Goal: Transaction & Acquisition: Purchase product/service

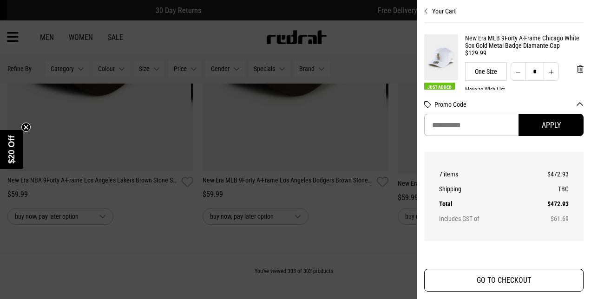
click at [485, 283] on button "GO TO CHECKOUT" at bounding box center [503, 280] width 159 height 23
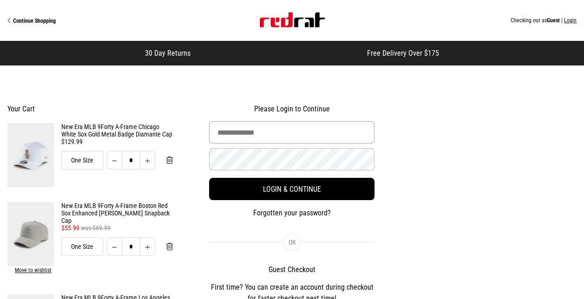
click at [318, 135] on input "Email Address" at bounding box center [292, 132] width 166 height 22
type input "**********"
click at [209, 178] on button "Login & Continue" at bounding box center [292, 189] width 166 height 22
select select "**********"
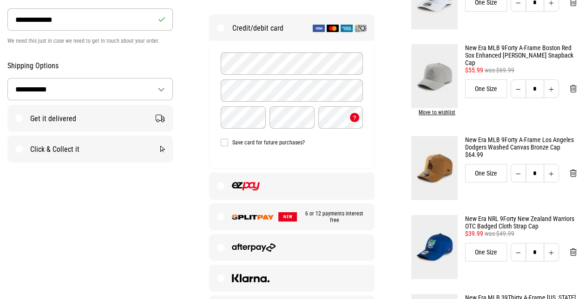
scroll to position [270, 0]
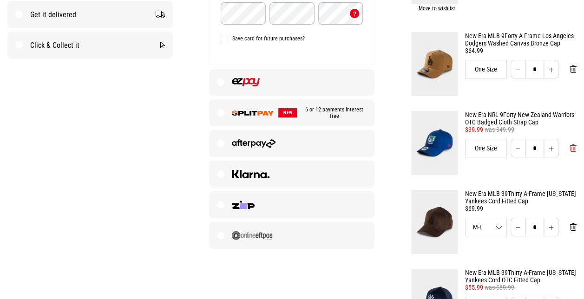
click at [575, 144] on span "Remove from cart" at bounding box center [573, 148] width 7 height 9
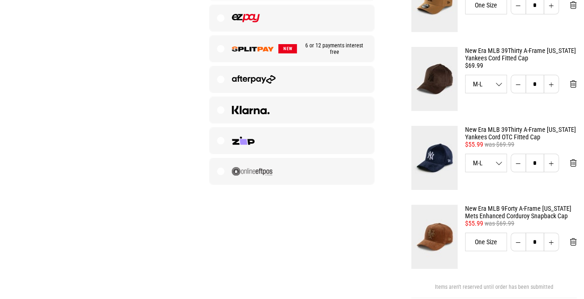
scroll to position [219, 0]
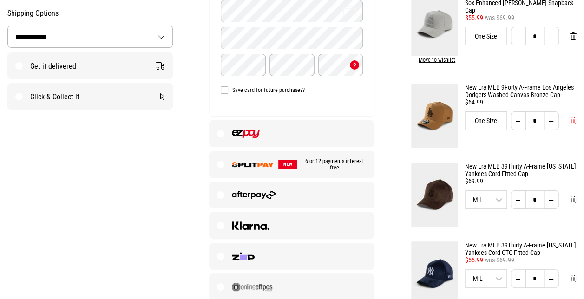
click at [576, 117] on span "Remove from cart" at bounding box center [573, 121] width 7 height 9
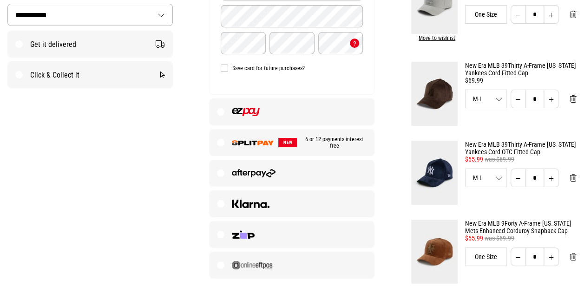
scroll to position [220, 0]
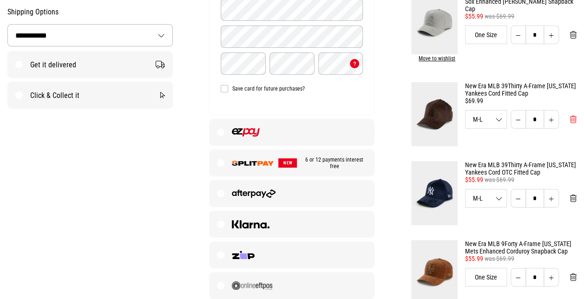
click at [572, 117] on span "Remove from cart" at bounding box center [573, 119] width 7 height 9
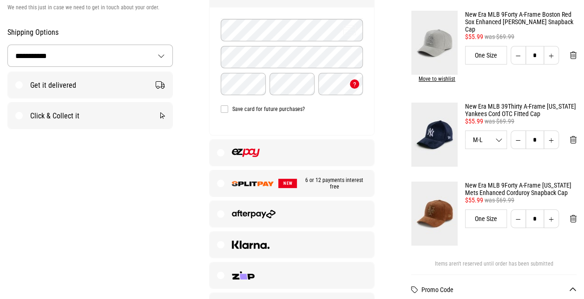
scroll to position [200, 0]
click at [258, 150] on img at bounding box center [245, 152] width 27 height 8
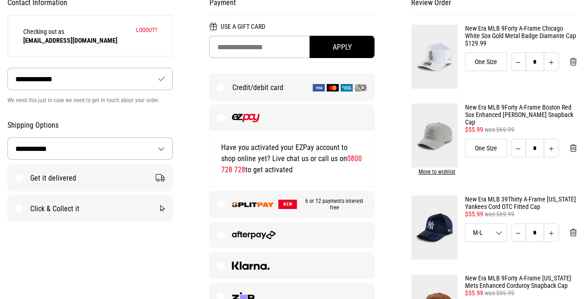
scroll to position [107, 0]
click at [100, 169] on label "Get it delivered" at bounding box center [90, 178] width 165 height 26
select select "**********"
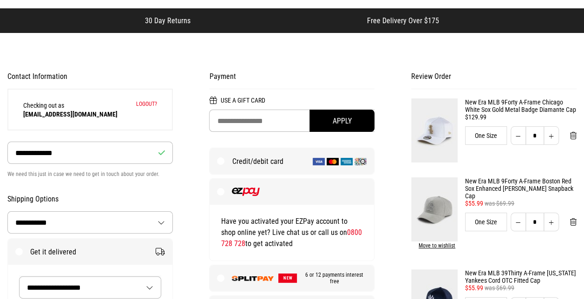
scroll to position [80, 0]
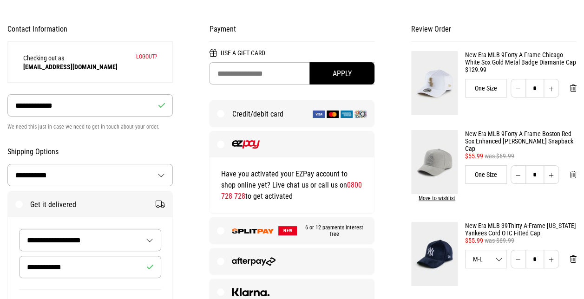
click at [304, 190] on p "Have you activated your EZPay account to shop online yet? Live chat us or call …" at bounding box center [292, 185] width 142 height 33
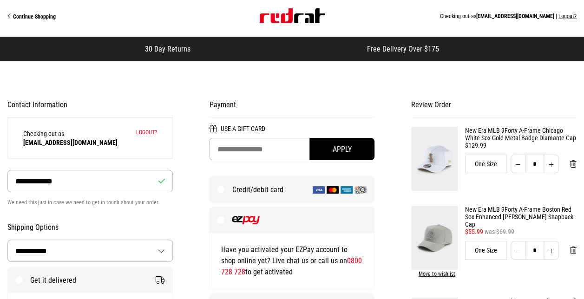
scroll to position [202, 0]
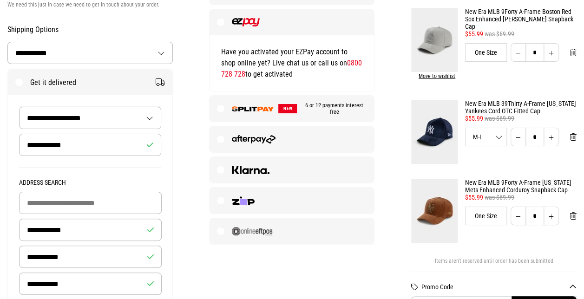
click at [262, 100] on label "NEW 6 or 12 payments interest free" at bounding box center [292, 109] width 165 height 26
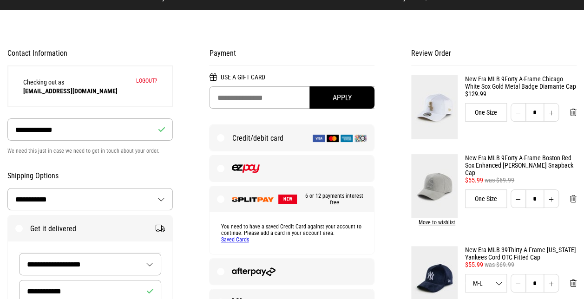
scroll to position [55, 0]
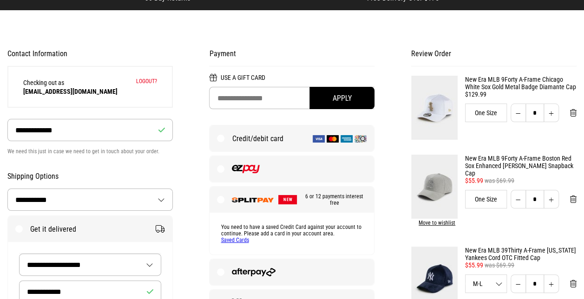
click at [236, 238] on link "Saved Cards" at bounding box center [235, 240] width 28 height 7
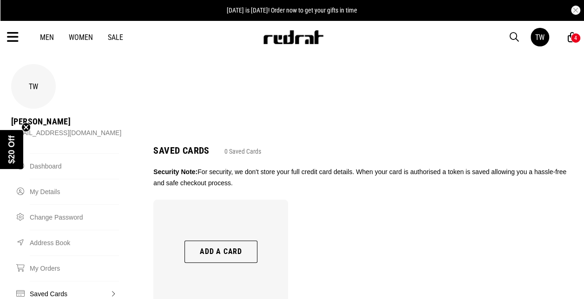
click at [238, 250] on button "Add a card" at bounding box center [221, 252] width 73 height 22
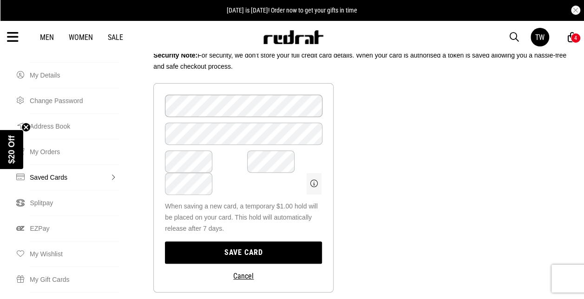
scroll to position [116, 0]
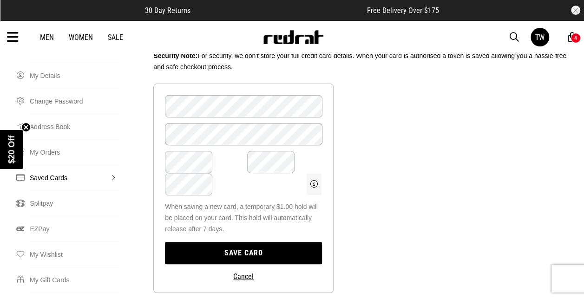
click at [192, 139] on form "Card Number Card Name Card Month Card Year Card "> When saving a new card, a te…" at bounding box center [243, 189] width 180 height 210
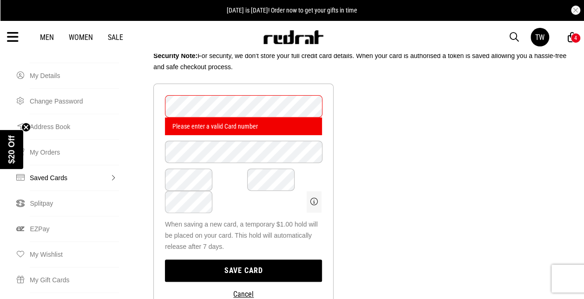
click at [379, 149] on ul "Card Number Please enter a valid Card number Card Name Card Month Card Year Car…" at bounding box center [363, 201] width 427 height 235
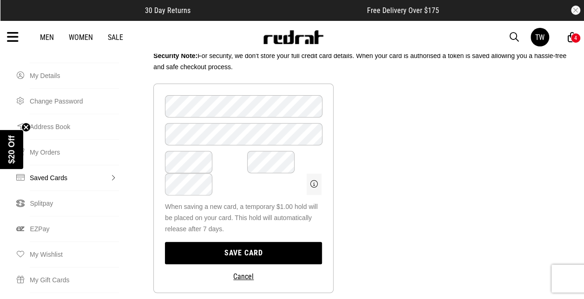
click at [238, 242] on button "Save card" at bounding box center [243, 253] width 157 height 22
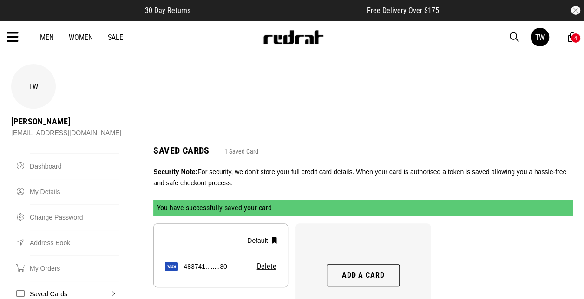
click at [572, 36] on div "4" at bounding box center [576, 38] width 10 height 10
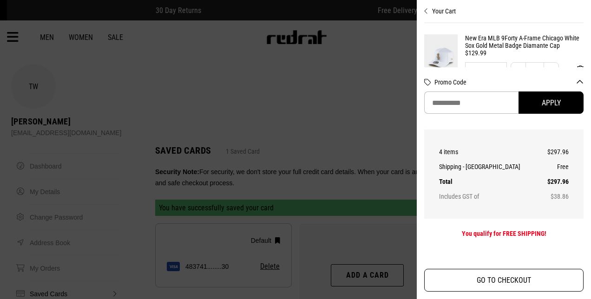
click at [492, 281] on button "GO TO CHECKOUT" at bounding box center [503, 280] width 159 height 23
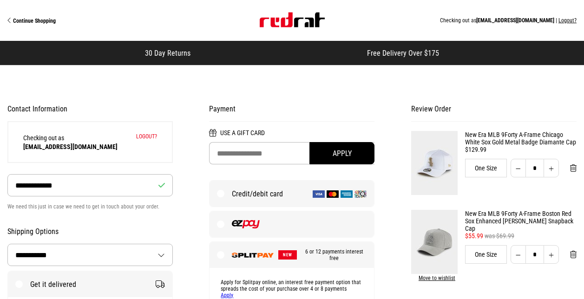
select select "**********"
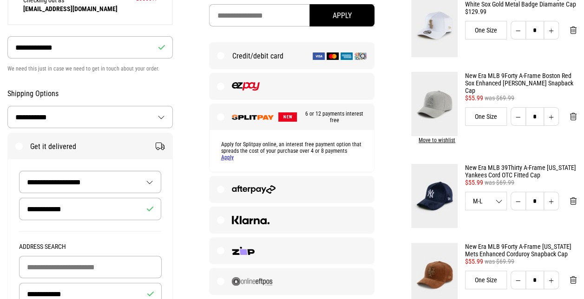
scroll to position [139, 0]
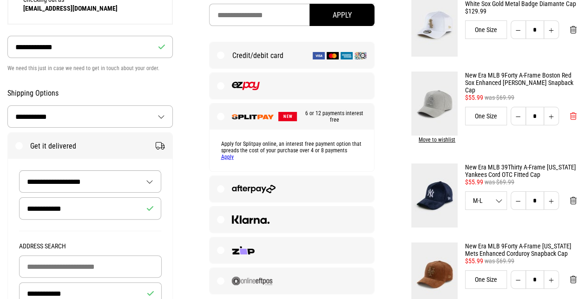
click at [579, 110] on button "Remove from cart" at bounding box center [573, 116] width 21 height 19
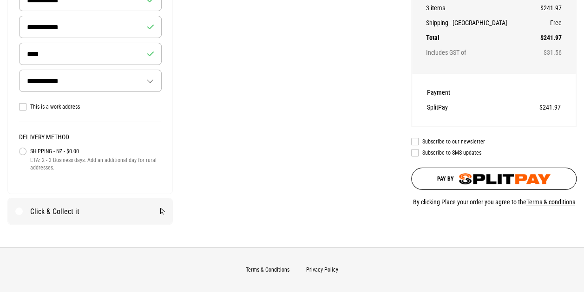
scroll to position [463, 0]
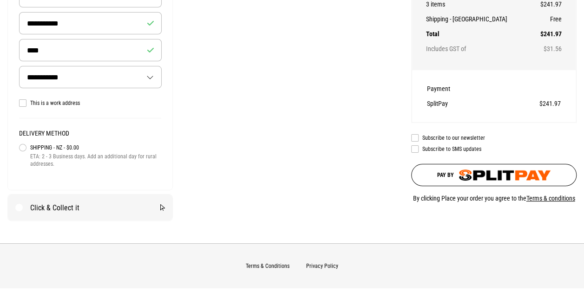
click at [479, 172] on img "submit" at bounding box center [505, 175] width 92 height 11
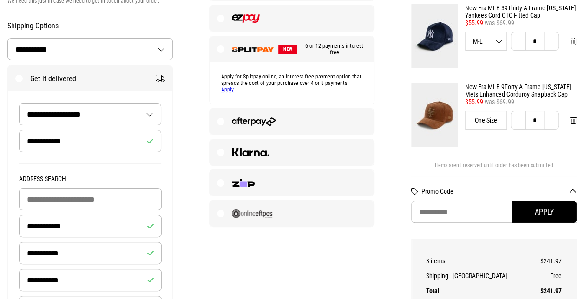
scroll to position [231, 0]
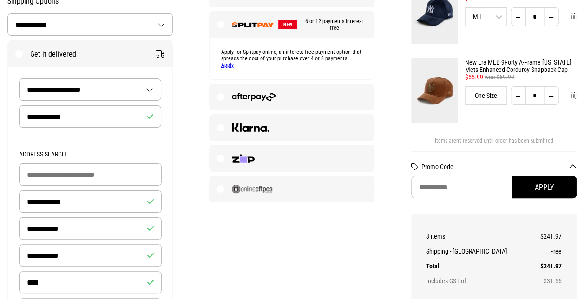
click at [232, 65] on link "Apply" at bounding box center [227, 65] width 13 height 7
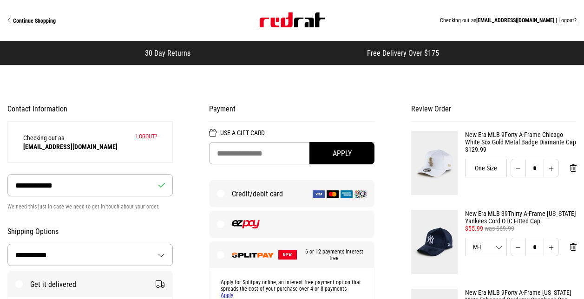
select select "**********"
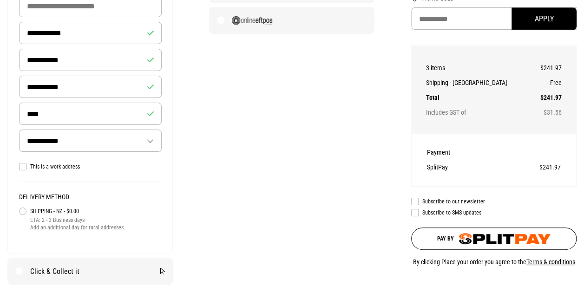
scroll to position [403, 0]
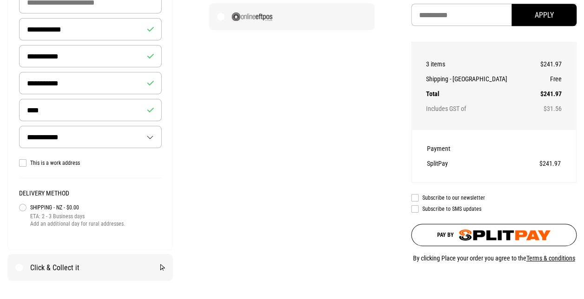
click at [541, 235] on img "submit" at bounding box center [505, 235] width 92 height 11
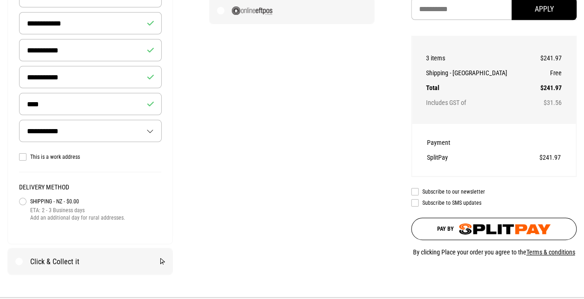
scroll to position [412, 0]
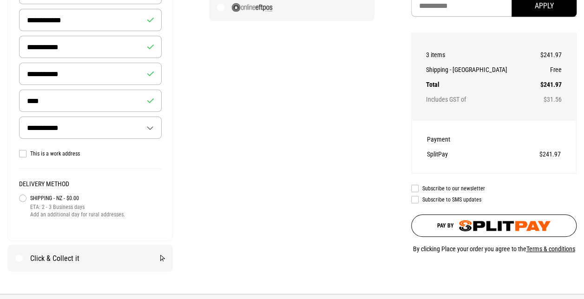
click at [541, 228] on img "submit" at bounding box center [505, 225] width 92 height 11
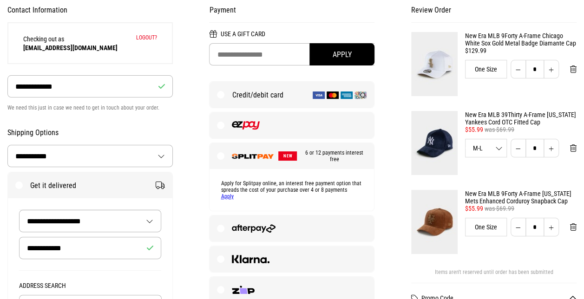
scroll to position [100, 0]
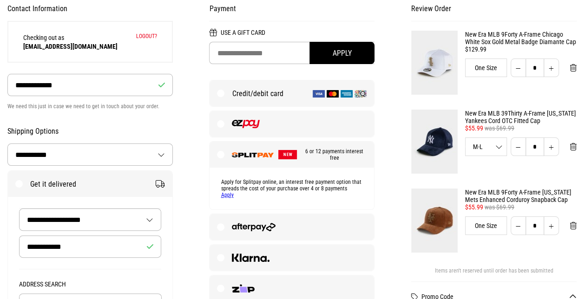
click at [224, 195] on link "Apply" at bounding box center [227, 195] width 13 height 7
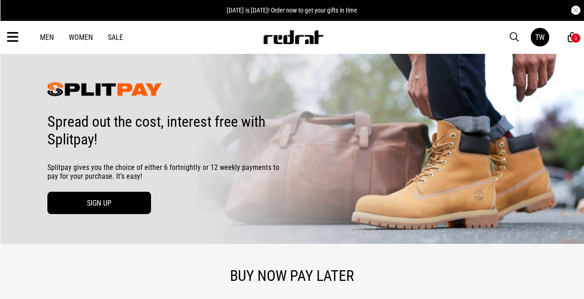
click at [124, 203] on link "SIGN UP" at bounding box center [99, 203] width 104 height 22
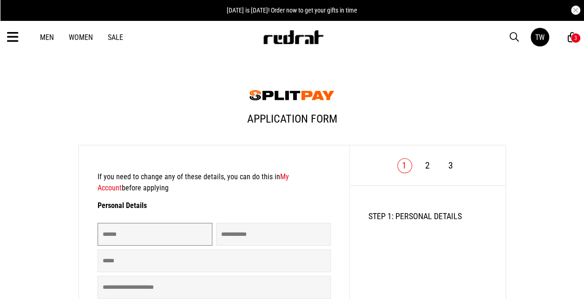
click at [169, 227] on input "******" at bounding box center [155, 234] width 115 height 23
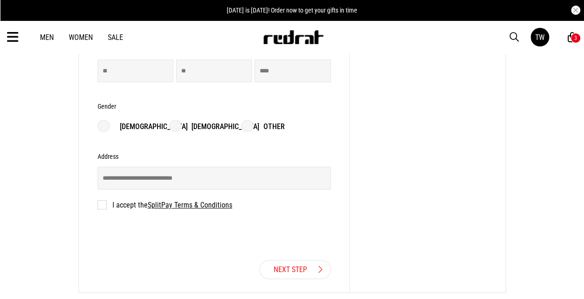
scroll to position [293, 0]
click at [106, 206] on label "I accept the SplitPay Terms & Conditions" at bounding box center [165, 205] width 135 height 9
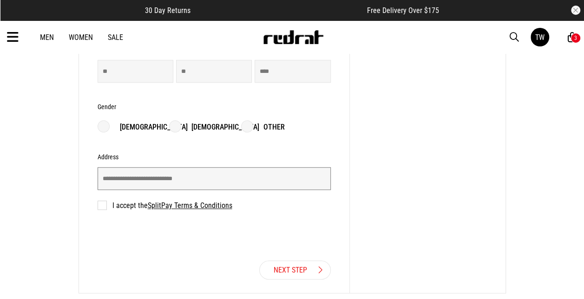
click at [143, 177] on input "text" at bounding box center [214, 178] width 233 height 23
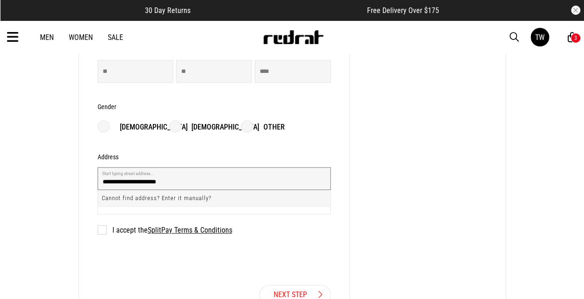
drag, startPoint x: 181, startPoint y: 183, endPoint x: 142, endPoint y: 185, distance: 39.1
click at [142, 185] on input "**********" at bounding box center [214, 178] width 233 height 23
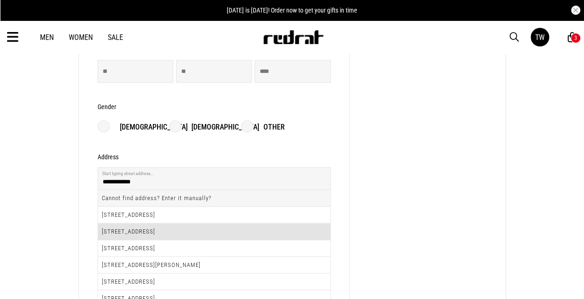
click at [161, 227] on li "8 River Road, Ngāruawāhia 3720" at bounding box center [214, 232] width 232 height 17
type input "**********"
type input "*"
type input "**********"
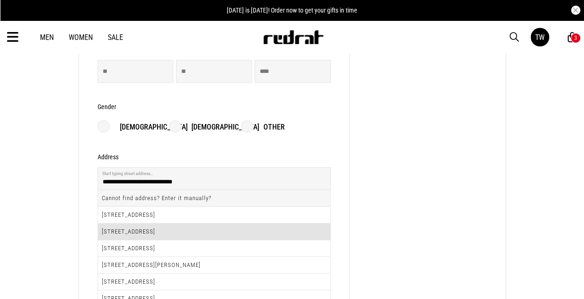
type input "**********"
type input "****"
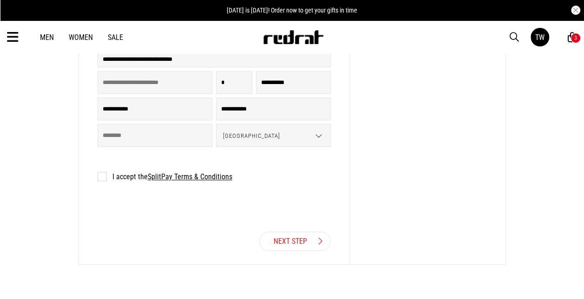
scroll to position [424, 0]
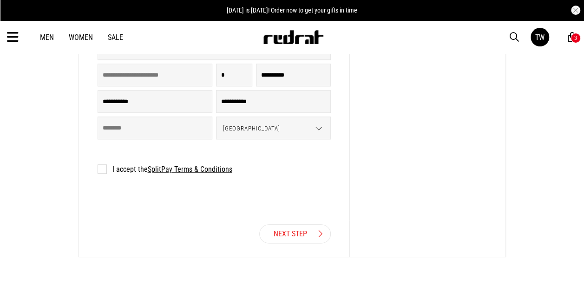
click at [283, 239] on link "Next Step" at bounding box center [295, 234] width 72 height 19
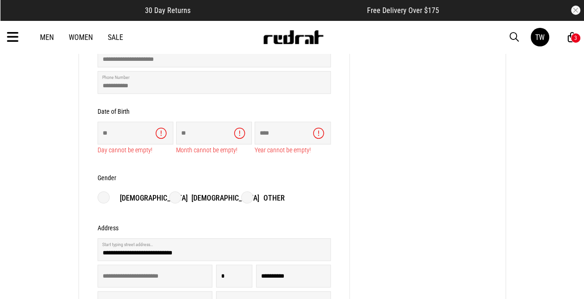
scroll to position [232, 0]
click at [117, 143] on input "number" at bounding box center [136, 133] width 76 height 23
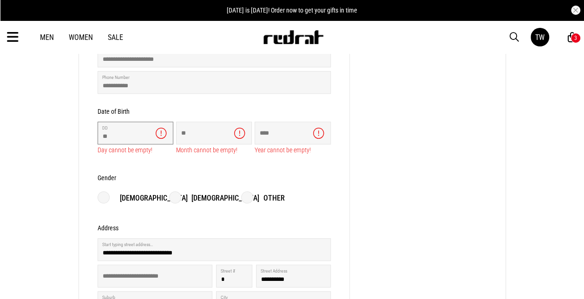
type input "**"
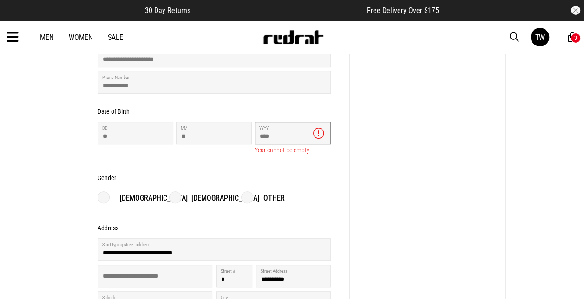
type input "****"
click at [280, 208] on form "**********" at bounding box center [214, 168] width 233 height 470
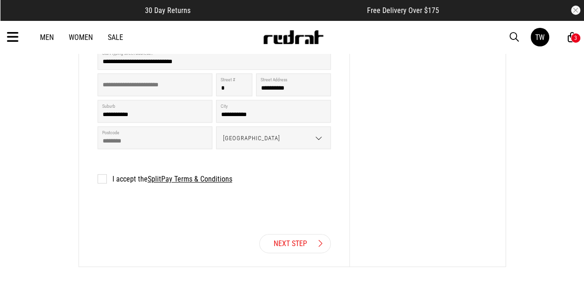
scroll to position [416, 0]
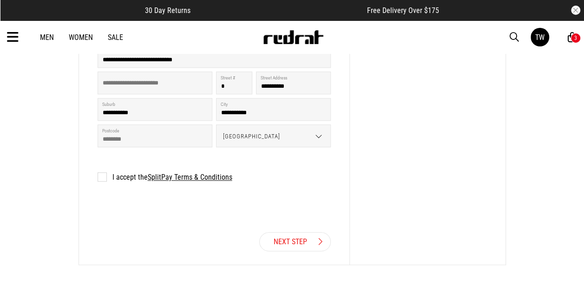
click at [289, 244] on link "Next Step" at bounding box center [295, 241] width 72 height 19
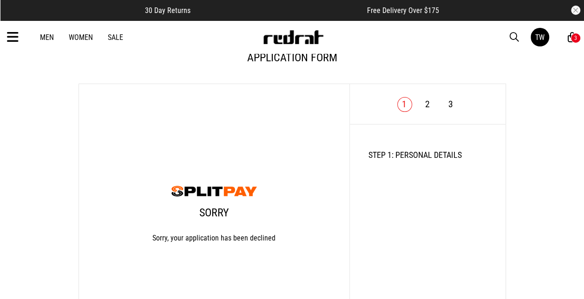
scroll to position [39, 0]
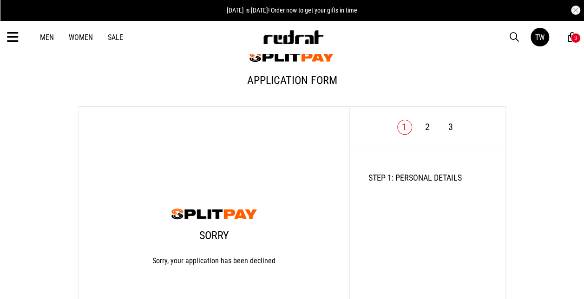
click at [303, 40] on img at bounding box center [293, 37] width 61 height 14
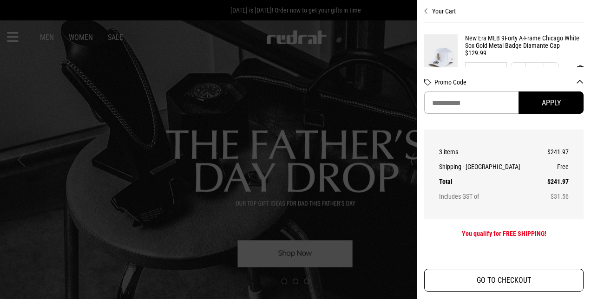
click at [473, 281] on button "GO TO CHECKOUT" at bounding box center [503, 280] width 159 height 23
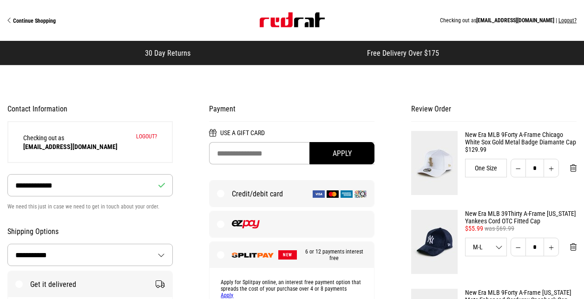
select select "**********"
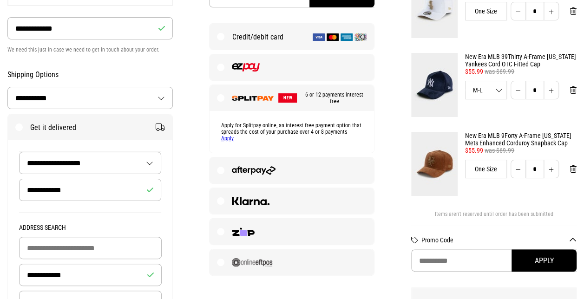
scroll to position [163, 0]
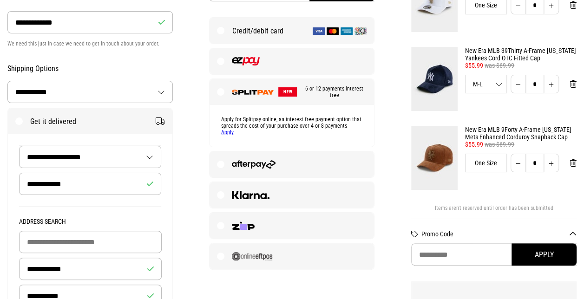
click at [255, 230] on label at bounding box center [292, 226] width 165 height 26
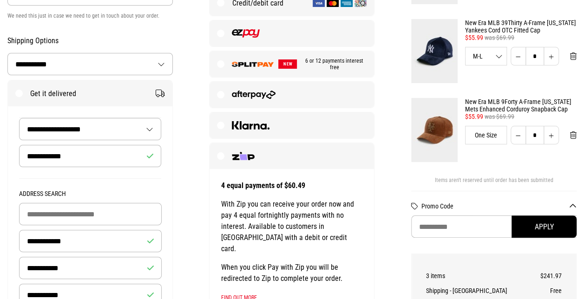
scroll to position [188, 0]
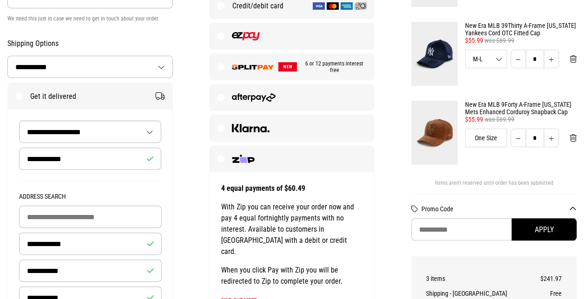
click at [254, 124] on img at bounding box center [251, 128] width 38 height 8
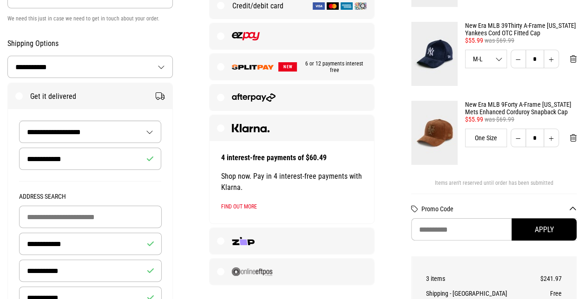
click at [261, 108] on label at bounding box center [292, 98] width 165 height 26
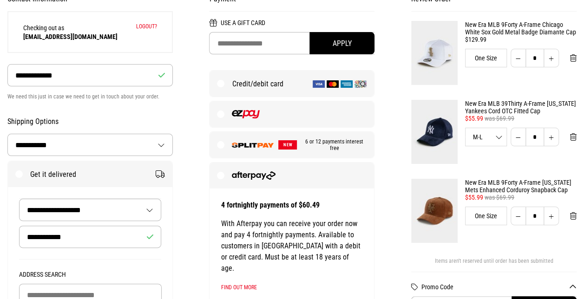
scroll to position [111, 0]
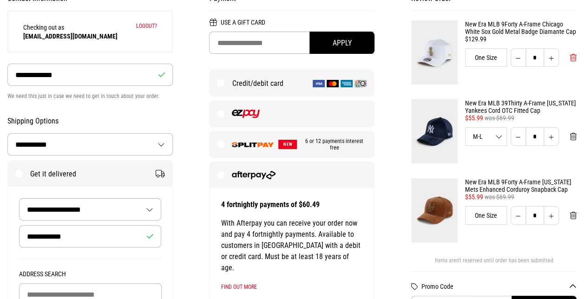
click at [575, 55] on span "Remove from cart" at bounding box center [573, 57] width 7 height 9
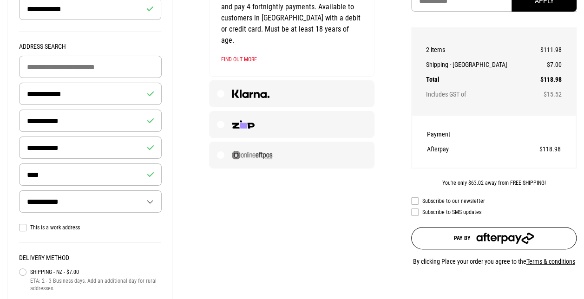
scroll to position [229, 0]
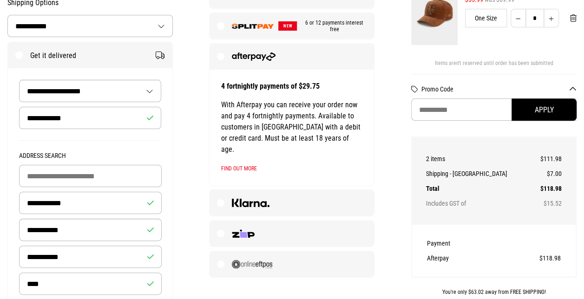
click at [250, 230] on img at bounding box center [243, 234] width 23 height 8
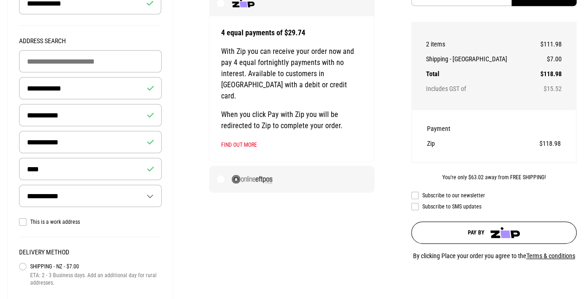
scroll to position [346, 0]
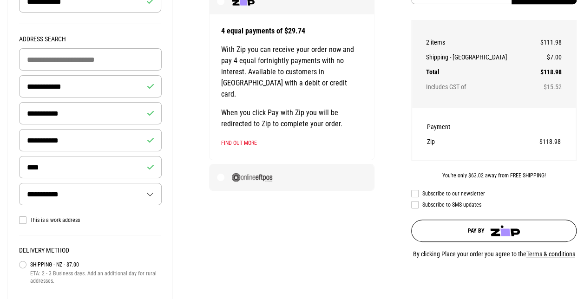
click at [341, 225] on div "**********" at bounding box center [292, 45] width 606 height 632
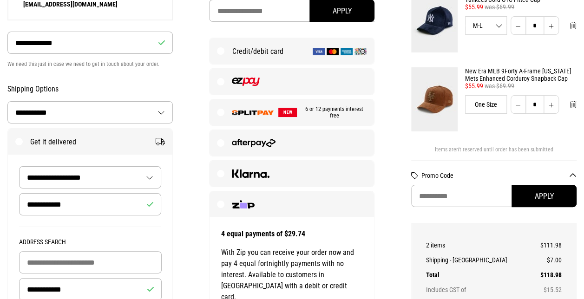
scroll to position [93, 0]
